Goal: Transaction & Acquisition: Download file/media

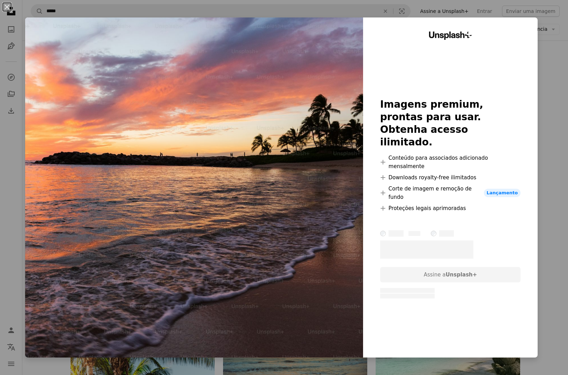
scroll to position [1917, 0]
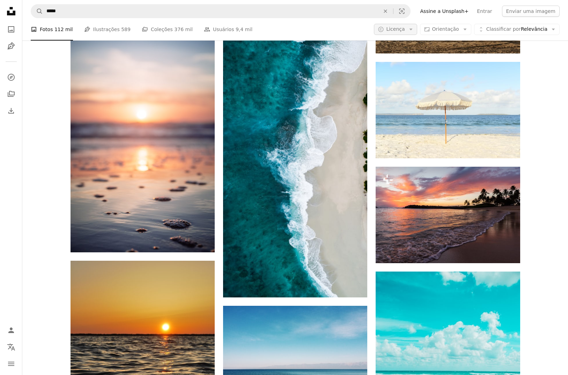
click at [400, 30] on span "Licença" at bounding box center [395, 29] width 19 height 6
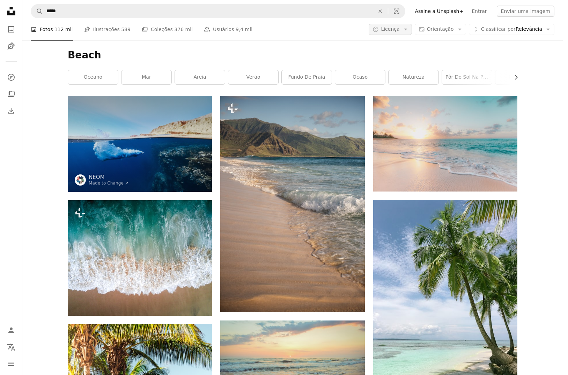
scroll to position [1917, 0]
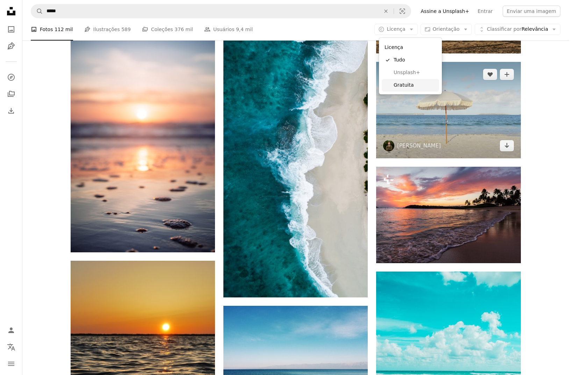
click at [407, 85] on span "Gratuita" at bounding box center [414, 85] width 43 height 7
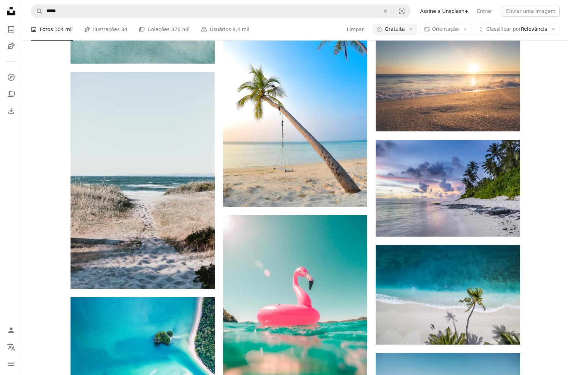
scroll to position [3840, 0]
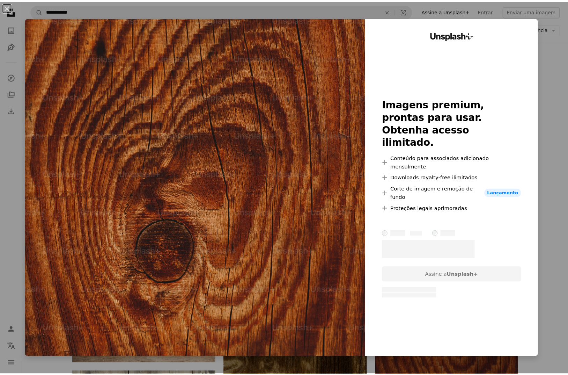
scroll to position [2649, 0]
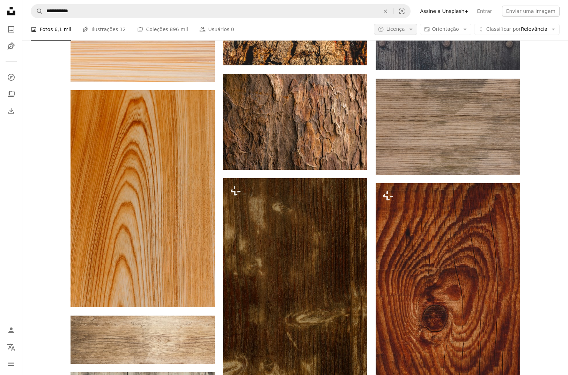
click at [409, 31] on button "A copyright icon © Licença Arrow down" at bounding box center [395, 29] width 43 height 11
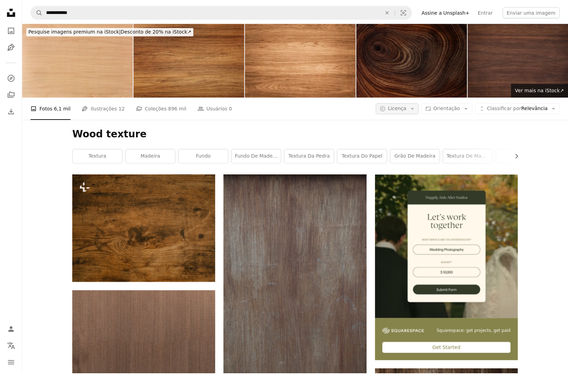
scroll to position [2649, 0]
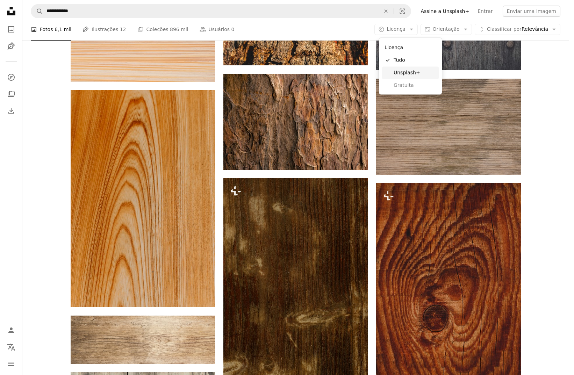
click at [409, 86] on span "Gratuita" at bounding box center [414, 85] width 43 height 7
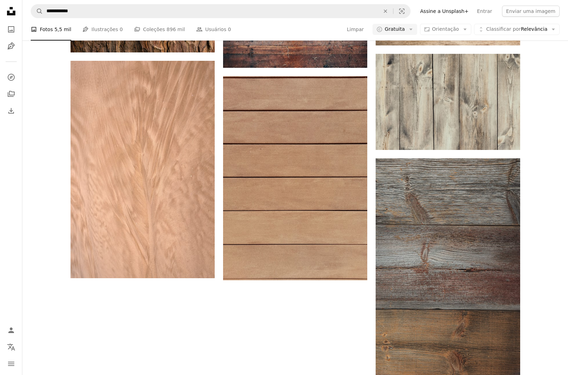
scroll to position [706, 0]
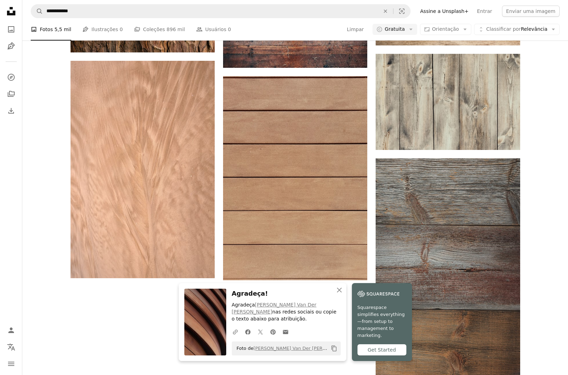
drag, startPoint x: 22, startPoint y: 229, endPoint x: 27, endPoint y: 211, distance: 18.0
click at [22, 229] on nav "Unsplash logo Página inicial da Unsplash A photo Pen Tool A compass A stack of …" at bounding box center [11, 187] width 22 height 375
click at [344, 294] on icon "An X shape" at bounding box center [339, 290] width 8 height 8
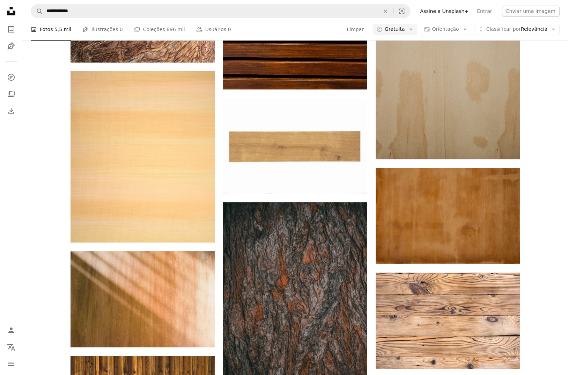
scroll to position [3505, 0]
